Goal: Task Accomplishment & Management: Use online tool/utility

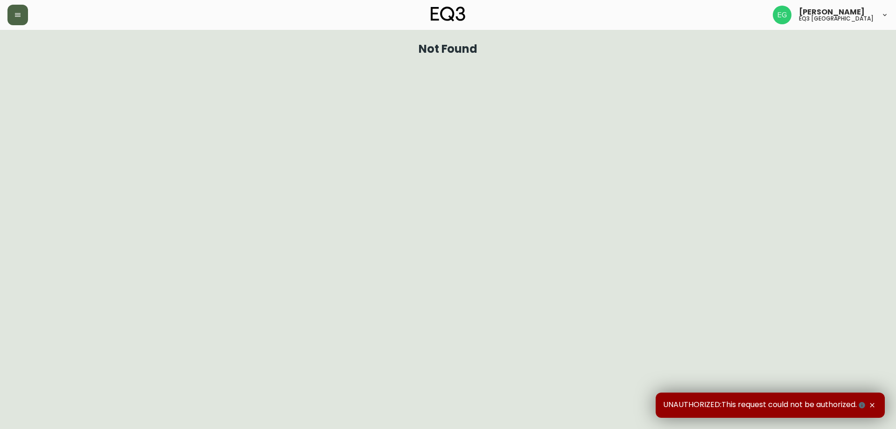
click at [22, 16] on button "button" at bounding box center [17, 15] width 21 height 21
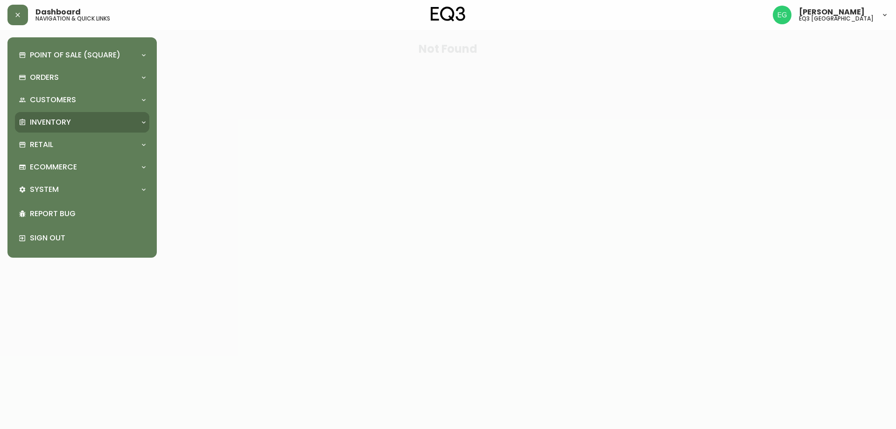
click at [85, 120] on div "Inventory" at bounding box center [78, 122] width 118 height 10
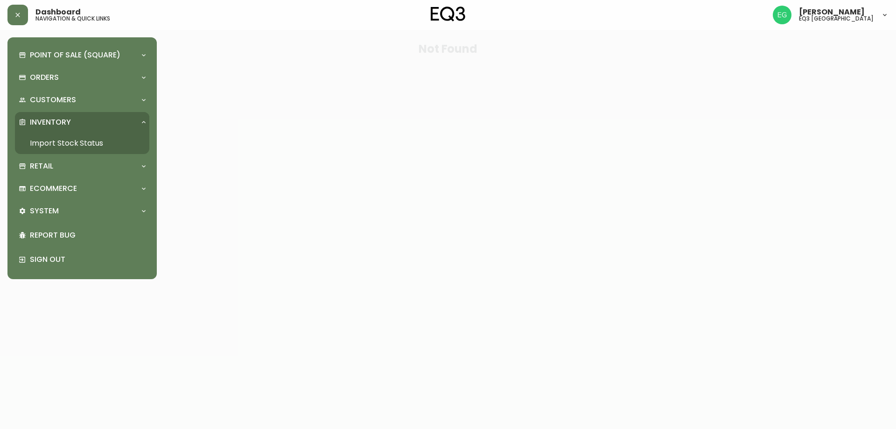
click at [70, 144] on link "Import Stock Status" at bounding box center [82, 143] width 134 height 21
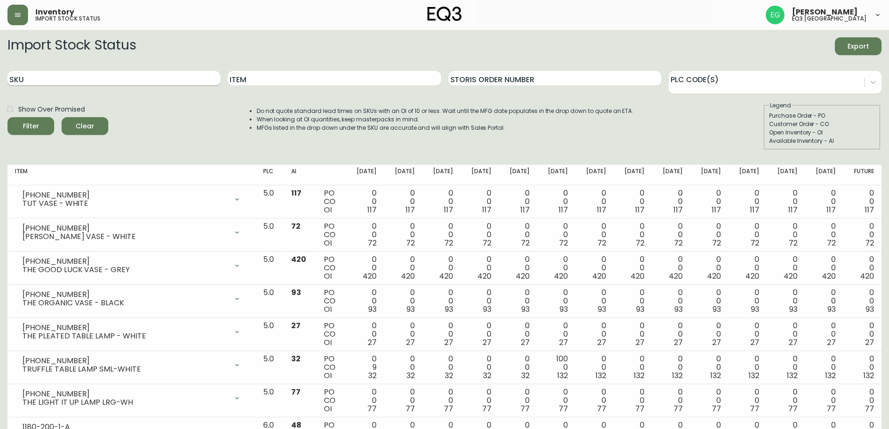
click at [82, 83] on input "SKU" at bounding box center [113, 78] width 213 height 15
paste input "3020-134-13-B"
type input "3020-134-13-B"
click at [7, 117] on button "Filter" at bounding box center [30, 126] width 47 height 18
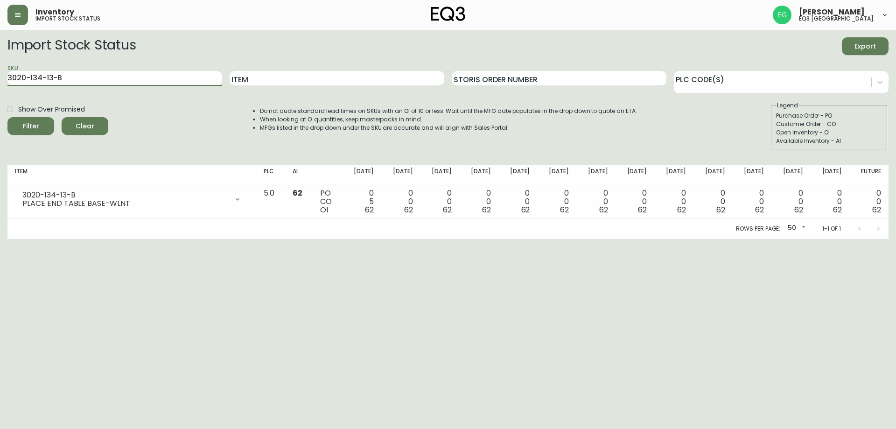
drag, startPoint x: 93, startPoint y: 83, endPoint x: 0, endPoint y: 77, distance: 93.5
click at [0, 77] on main "Import Stock Status Export SKU 3020-134-13-B Item Storis Order Number PLC Code(…" at bounding box center [448, 134] width 896 height 209
paste input "3020-136-0-A"
click at [7, 117] on button "Filter" at bounding box center [30, 126] width 47 height 18
drag, startPoint x: 91, startPoint y: 79, endPoint x: 0, endPoint y: 73, distance: 91.7
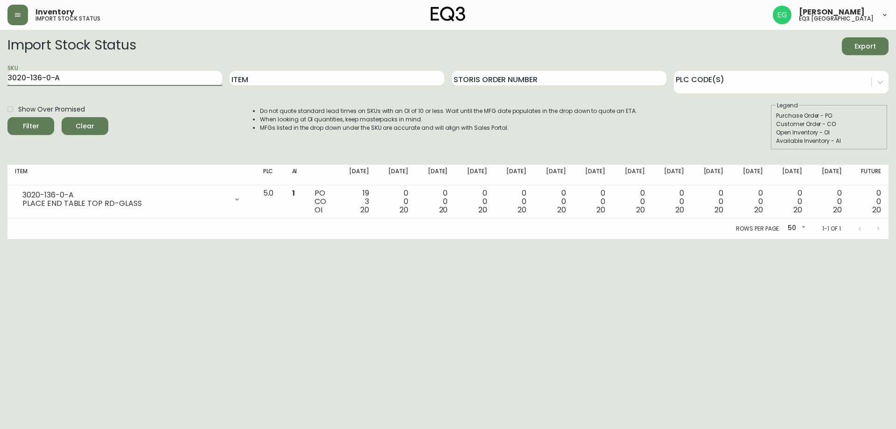
click at [0, 77] on main "Import Stock Status Export SKU 3020-136-0-A Item Storis Order Number PLC Code(s…" at bounding box center [448, 134] width 896 height 209
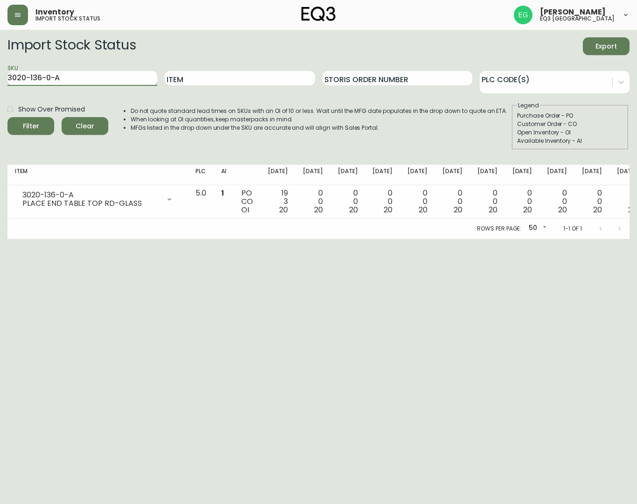
click at [79, 71] on input "3020-136-0-A" at bounding box center [82, 78] width 150 height 15
type input "3"
paste input "[PHONE_NUMBER]"
type input "[PHONE_NUMBER]"
click at [7, 117] on button "Filter" at bounding box center [30, 126] width 47 height 18
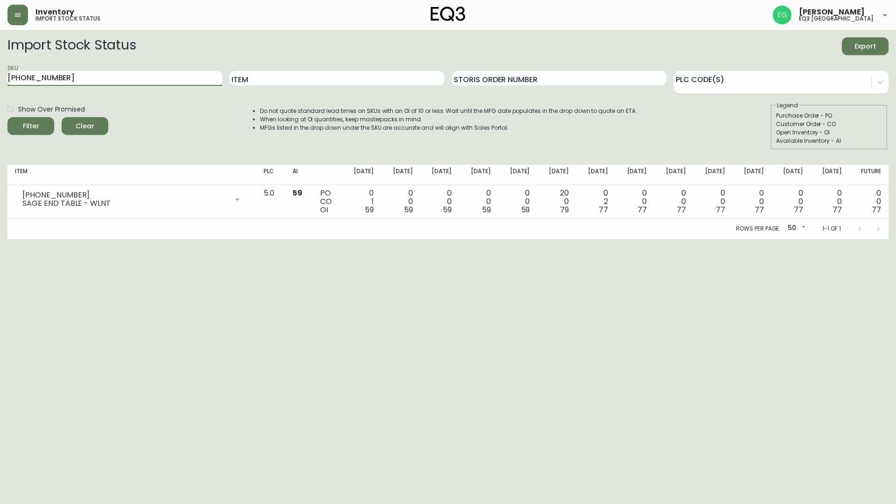
click at [678, 12] on div "Inventory import stock status [PERSON_NAME] eq3 [GEOGRAPHIC_DATA]" at bounding box center [447, 15] width 881 height 30
